Goal: Find specific page/section: Find specific page/section

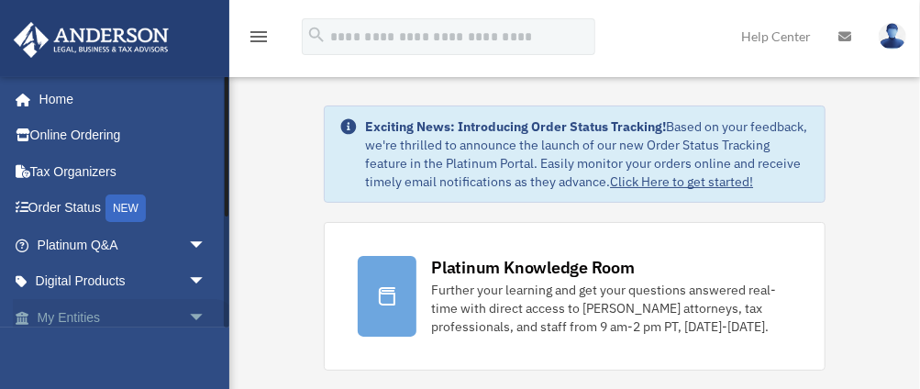
click at [81, 317] on link "My Entities arrow_drop_down" at bounding box center [123, 317] width 221 height 37
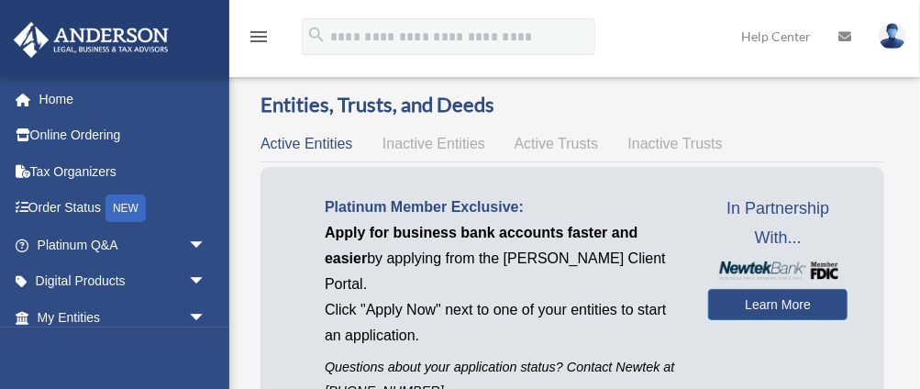
scroll to position [240, 0]
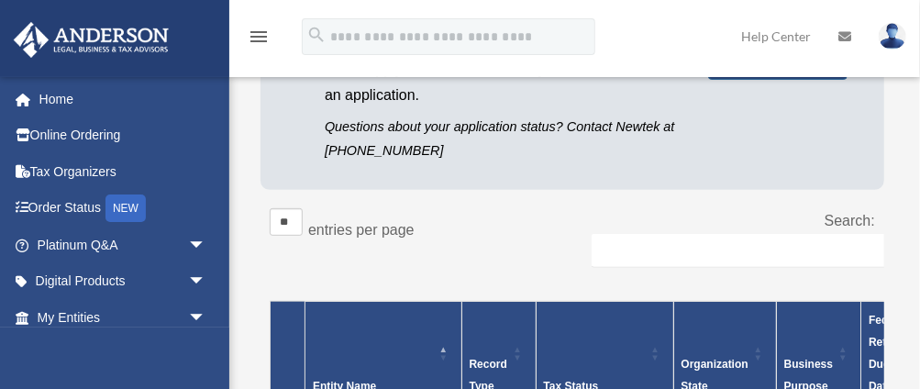
drag, startPoint x: 919, startPoint y: 95, endPoint x: 917, endPoint y: 86, distance: 9.4
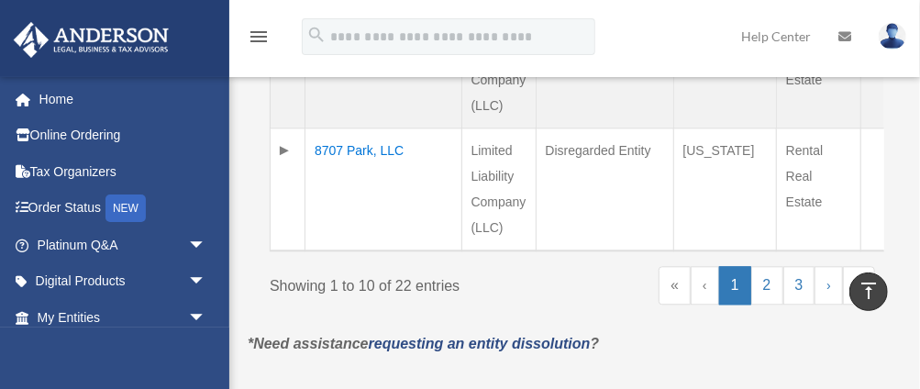
scroll to position [1616, 0]
click at [766, 266] on link "2" at bounding box center [767, 285] width 32 height 39
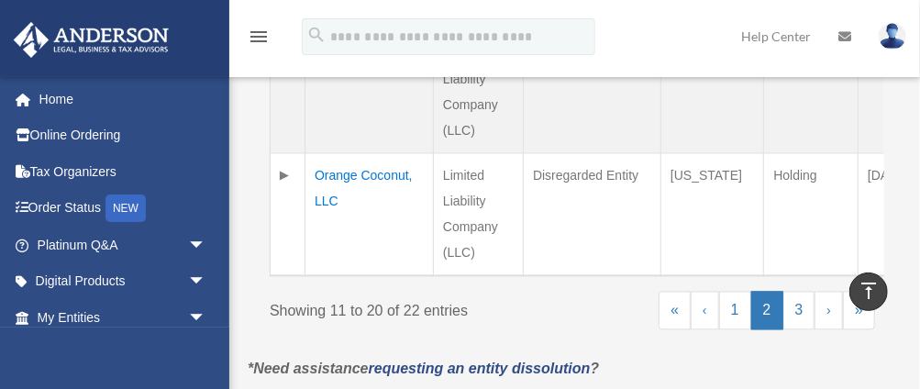
scroll to position [1402, 0]
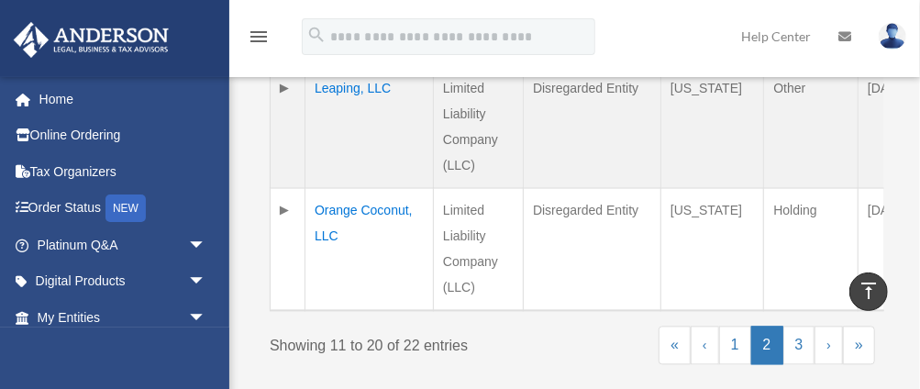
click at [338, 188] on td "Orange Coconut, LLC" at bounding box center [369, 249] width 128 height 123
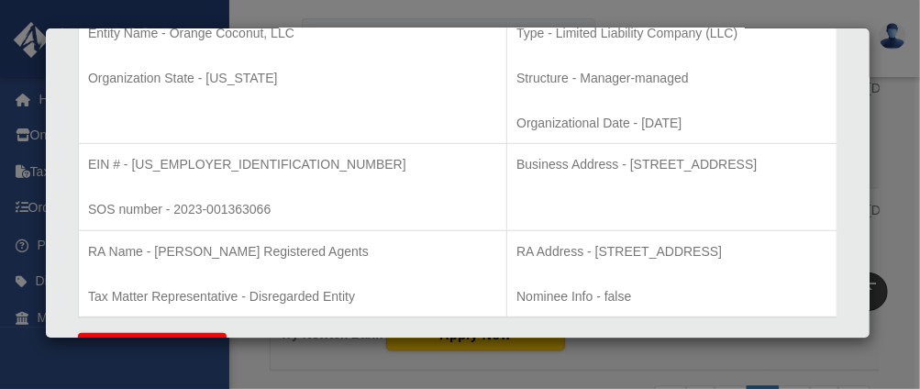
scroll to position [427, 0]
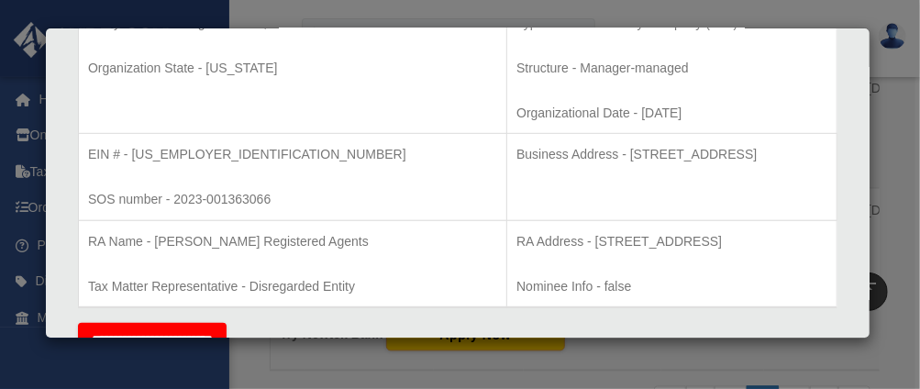
click at [376, 195] on p "SOS number - 2023-001363066" at bounding box center [292, 199] width 409 height 23
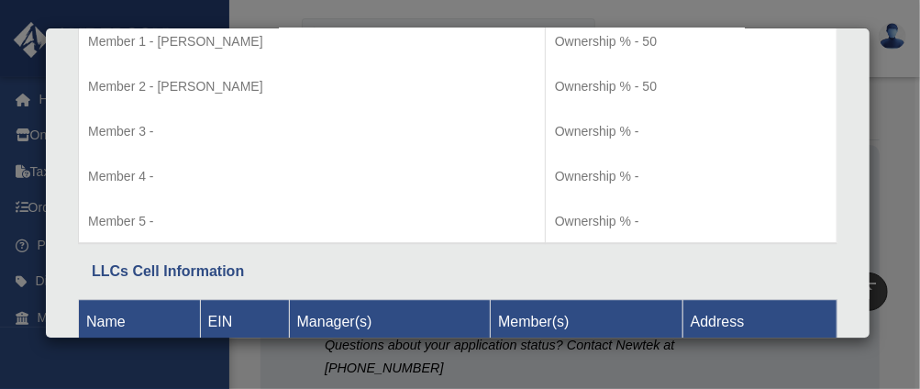
scroll to position [0, 0]
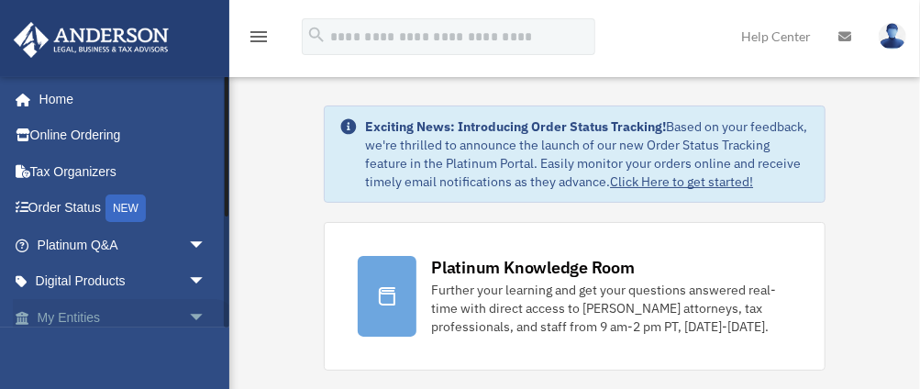
click at [66, 317] on link "My Entities arrow_drop_down" at bounding box center [123, 317] width 221 height 37
